Goal: Information Seeking & Learning: Learn about a topic

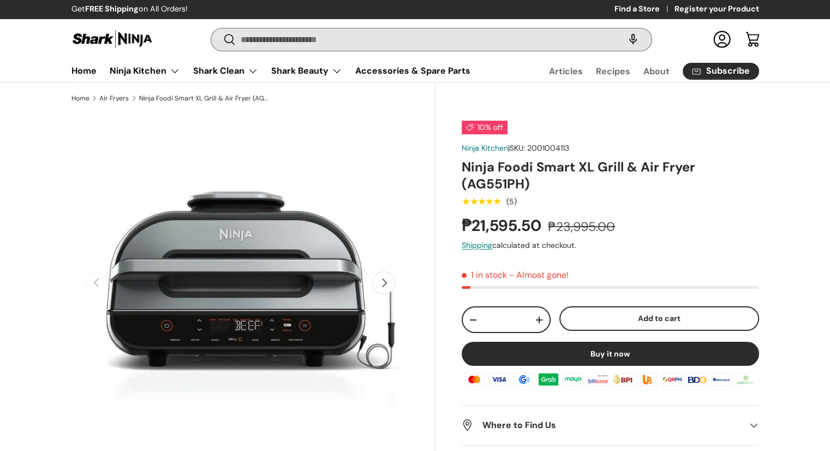
click at [384, 45] on input "Search" at bounding box center [431, 39] width 440 height 22
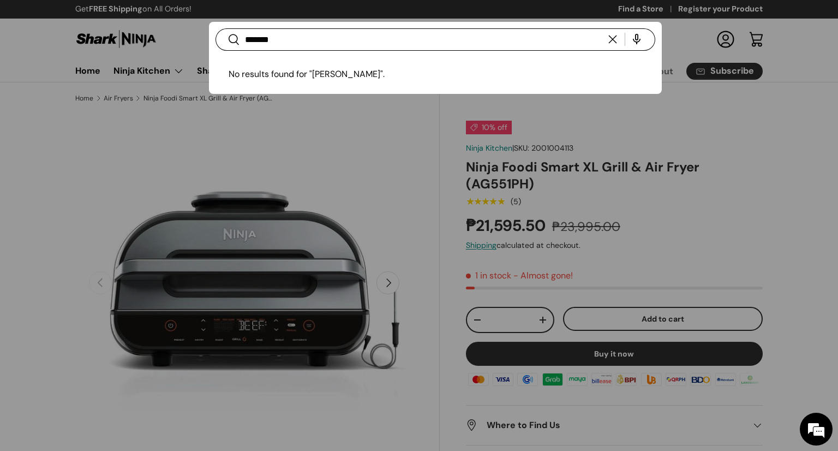
type input "*******"
click at [215, 27] on button "Search" at bounding box center [227, 40] width 25 height 26
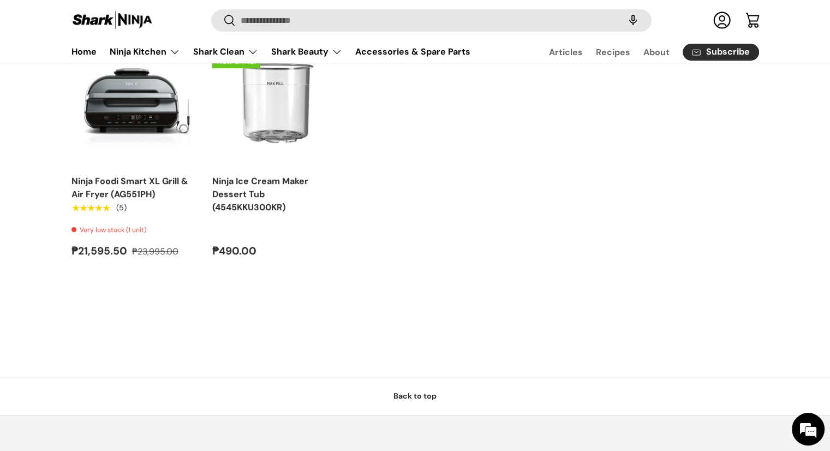
scroll to position [182, 0]
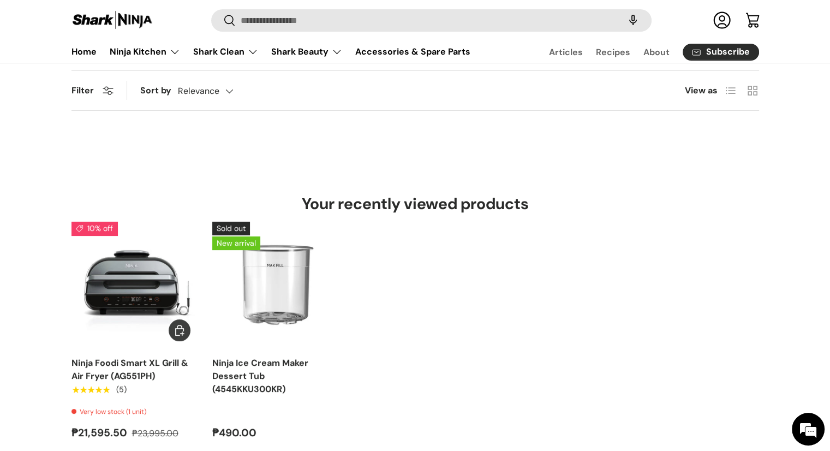
click at [0, 0] on img "Ninja Foodi Smart XL Grill & Air Fryer (AG551PH)" at bounding box center [0, 0] width 0 height 0
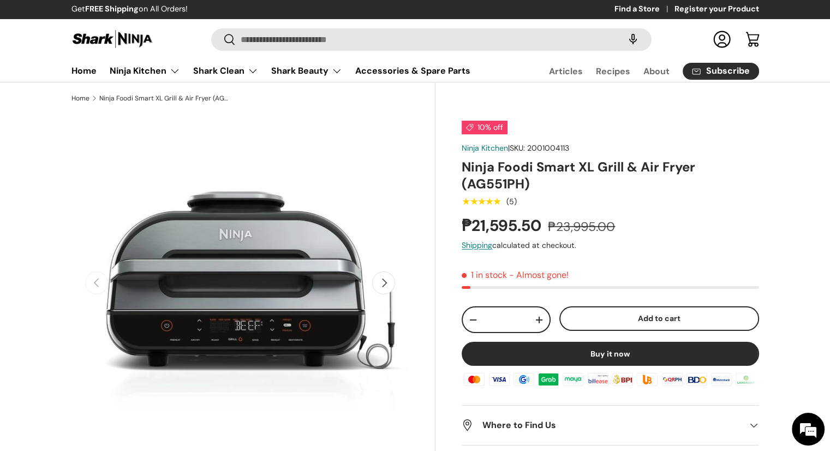
click at [385, 280] on button "Next" at bounding box center [383, 282] width 23 height 23
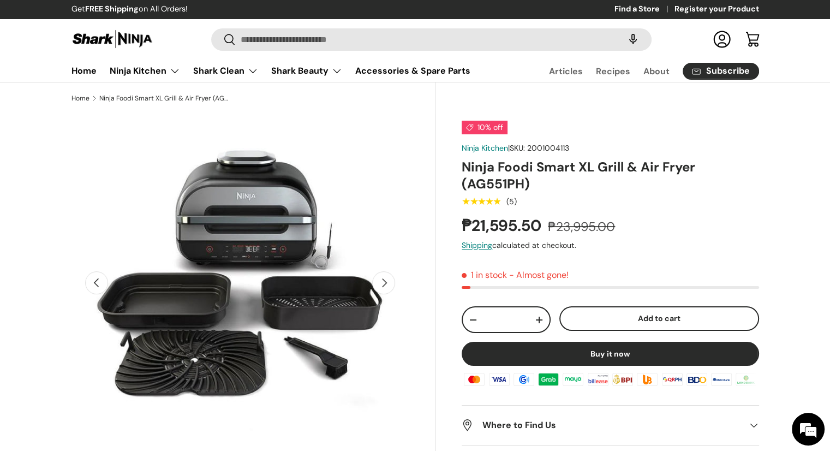
click at [385, 280] on button "Next" at bounding box center [383, 282] width 23 height 23
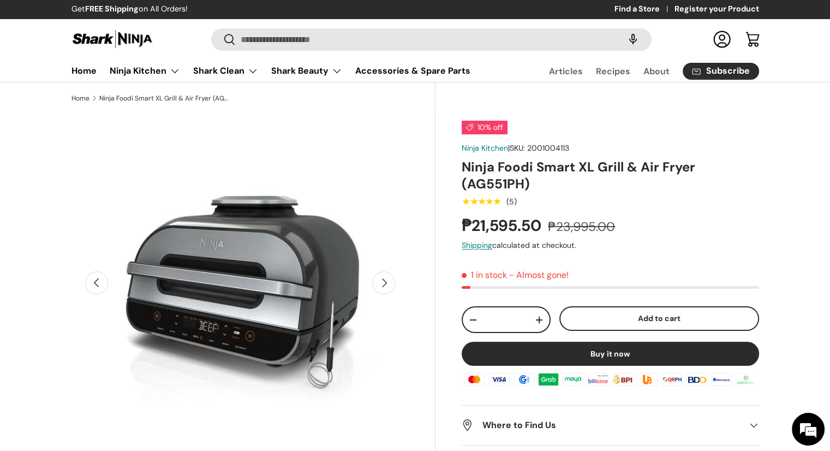
click at [385, 280] on button "Next" at bounding box center [383, 282] width 23 height 23
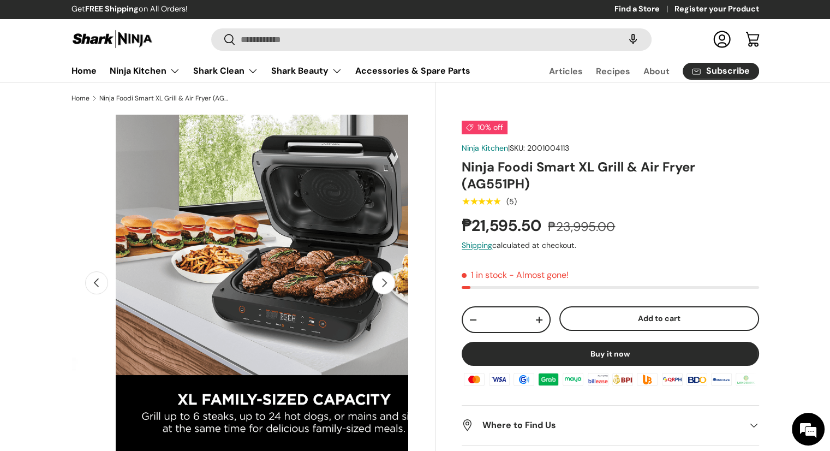
scroll to position [0, 1030]
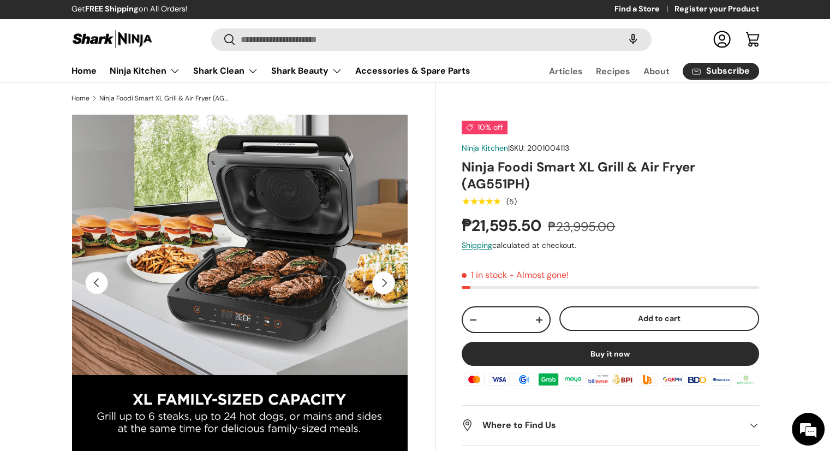
click at [385, 280] on button "Next" at bounding box center [383, 282] width 23 height 23
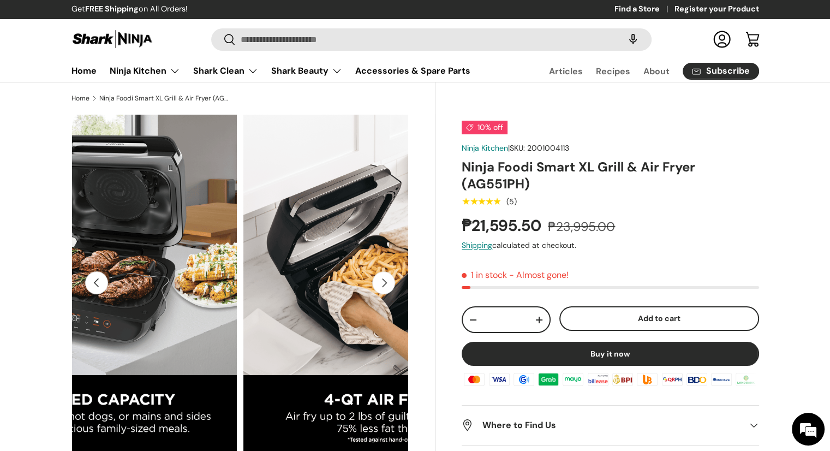
scroll to position [0, 1373]
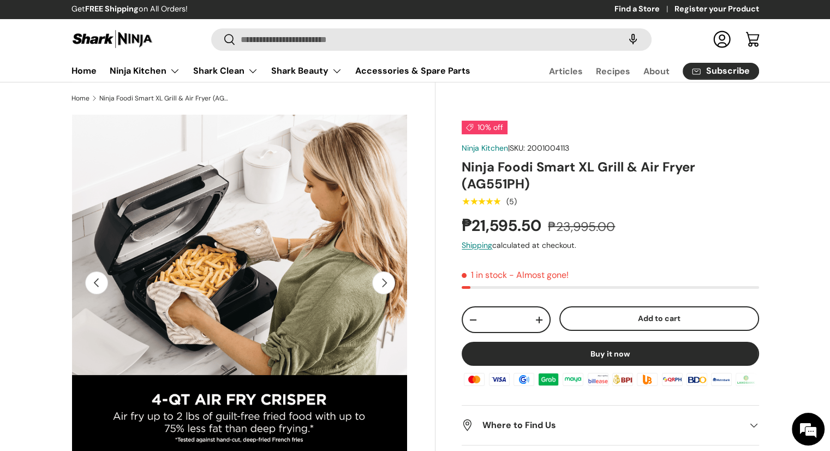
click at [384, 281] on button "Next" at bounding box center [383, 282] width 23 height 23
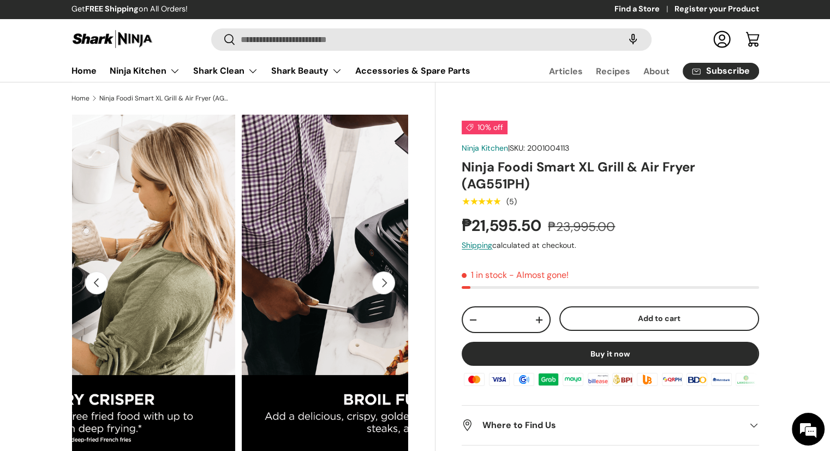
scroll to position [0, 1717]
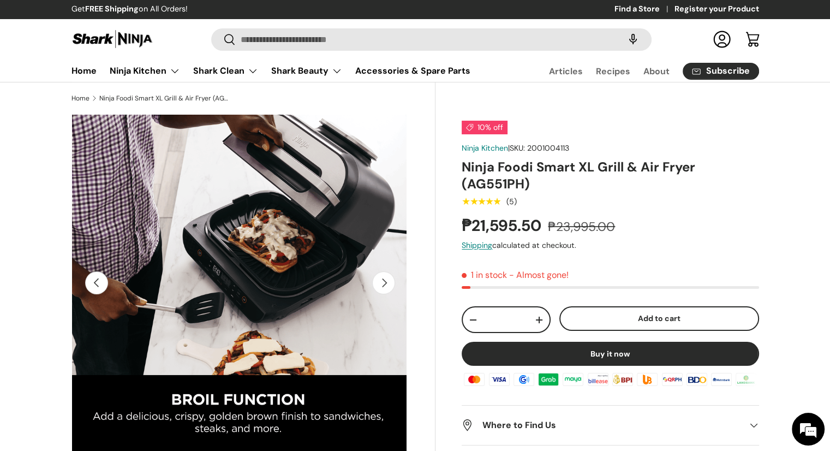
click at [384, 281] on button "Next" at bounding box center [383, 282] width 23 height 23
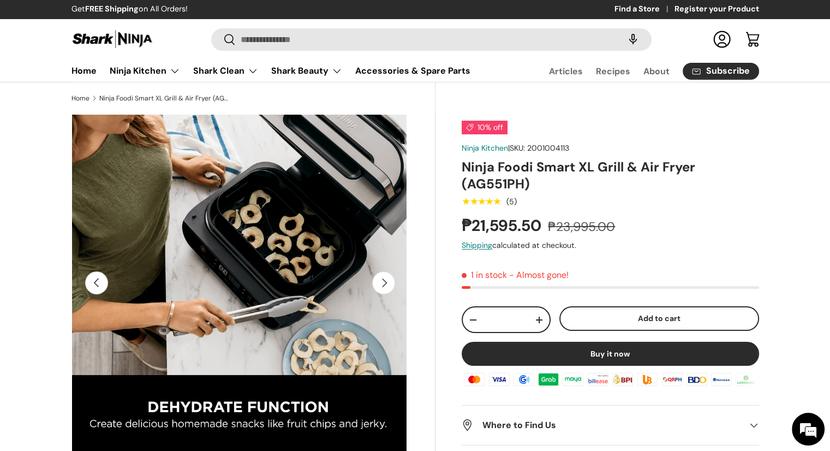
scroll to position [0, 301]
click at [384, 281] on button "Next" at bounding box center [383, 282] width 23 height 23
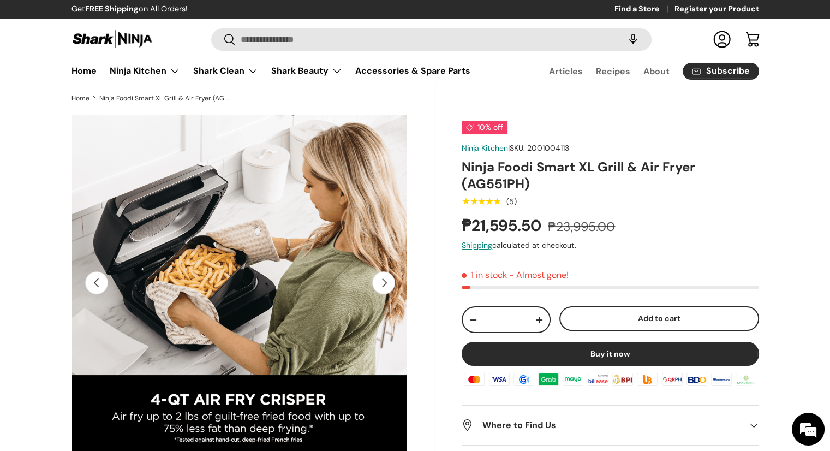
click at [384, 281] on button "Next" at bounding box center [383, 282] width 23 height 23
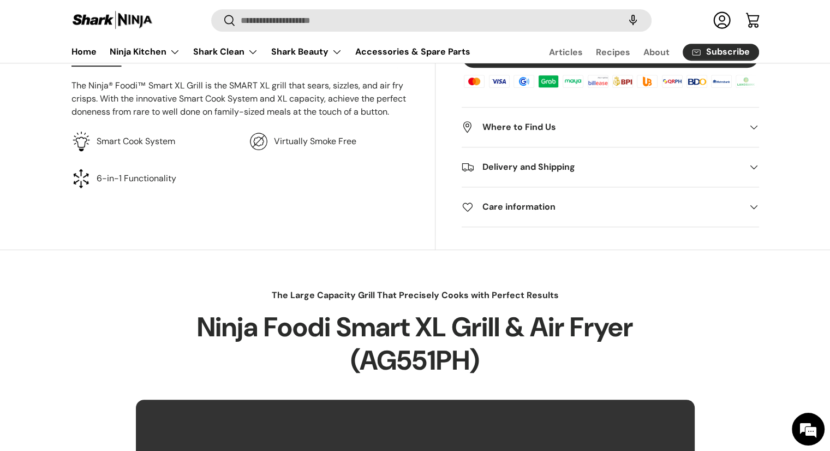
scroll to position [181, 0]
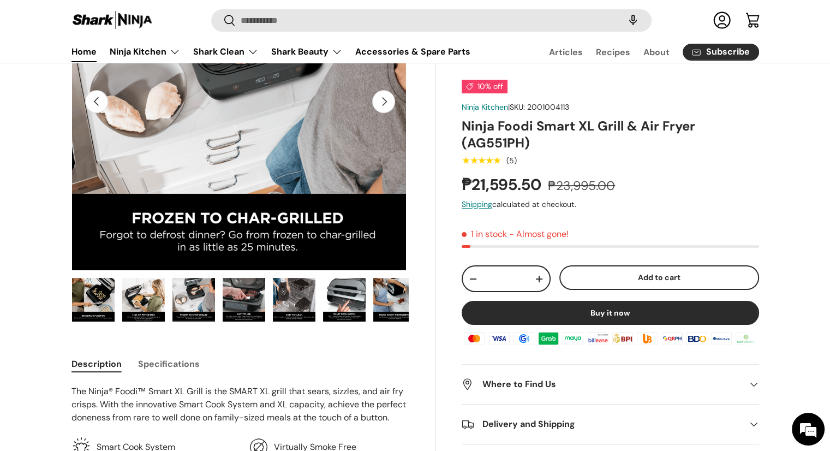
click at [81, 52] on link "Home" at bounding box center [83, 51] width 25 height 21
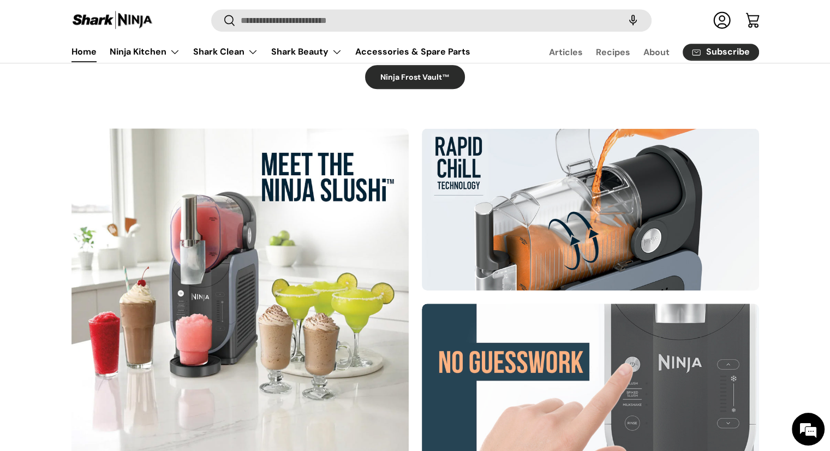
scroll to position [727, 0]
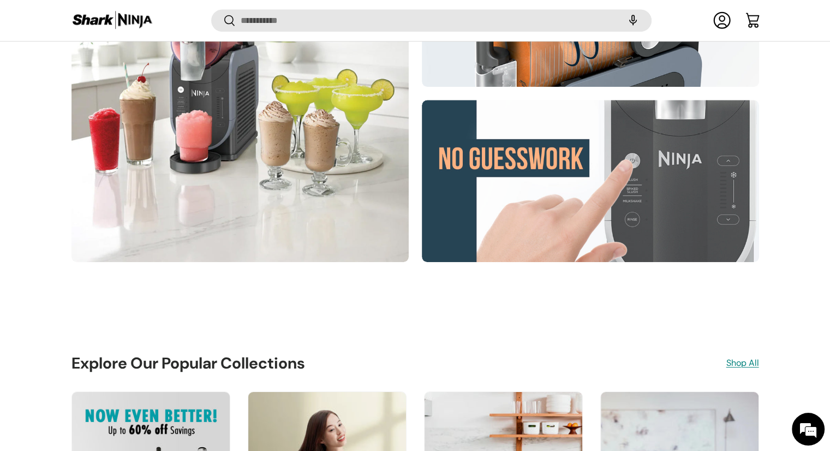
click at [243, 94] on div at bounding box center [239, 93] width 337 height 337
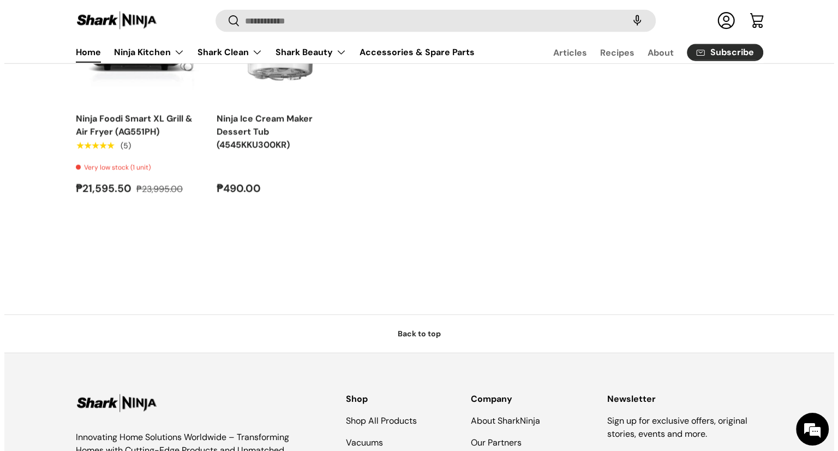
scroll to position [2386, 0]
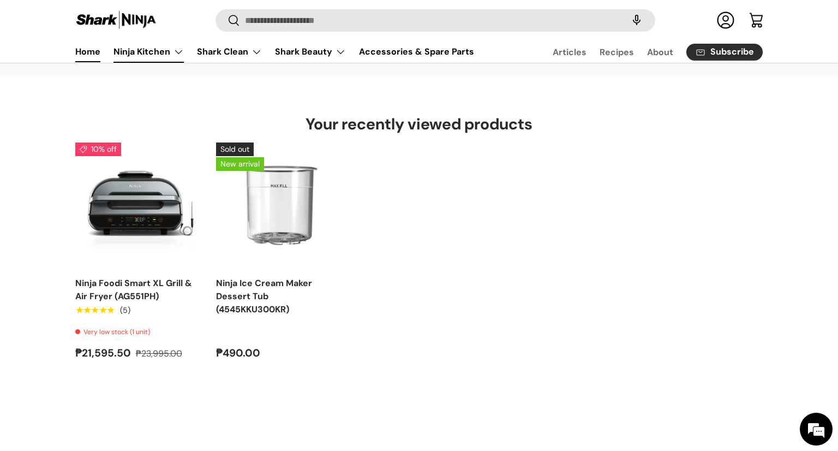
click at [130, 53] on link "Ninja Kitchen" at bounding box center [148, 52] width 70 height 22
